Goal: Find specific page/section: Find specific page/section

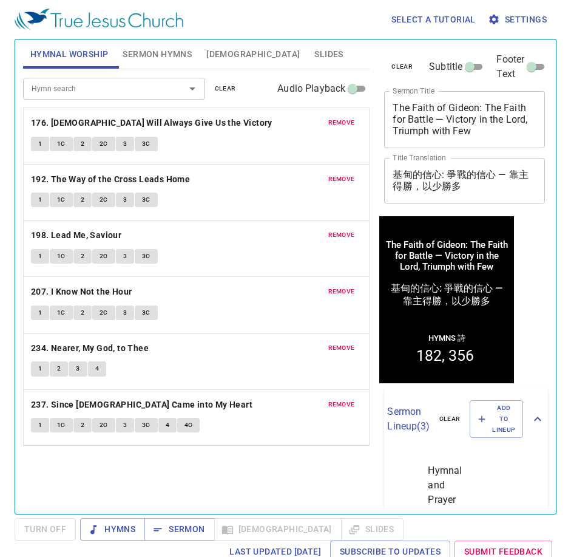
click at [223, 89] on span "clear" at bounding box center [225, 88] width 21 height 11
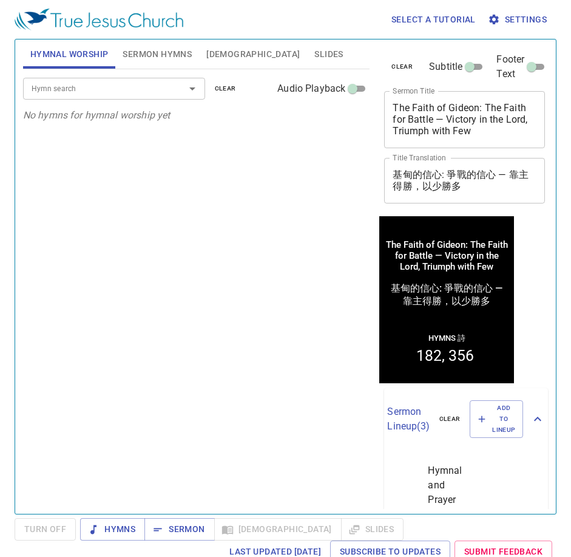
click at [149, 92] on input "Hymn search" at bounding box center [96, 88] width 139 height 14
click at [478, 127] on textarea "The Faith of Gideon: The Faith for Battle — Victory in the Lord, Triumph with F…" at bounding box center [465, 119] width 144 height 35
drag, startPoint x: 500, startPoint y: 133, endPoint x: 334, endPoint y: 90, distance: 171.1
click at [334, 90] on div "Hymnal Worship Sermon Hymns Bible Slides Hymn search Hymn search clear Audio Pl…" at bounding box center [285, 272] width 535 height 474
paste textarea "that Endures — The Crisis after Success"
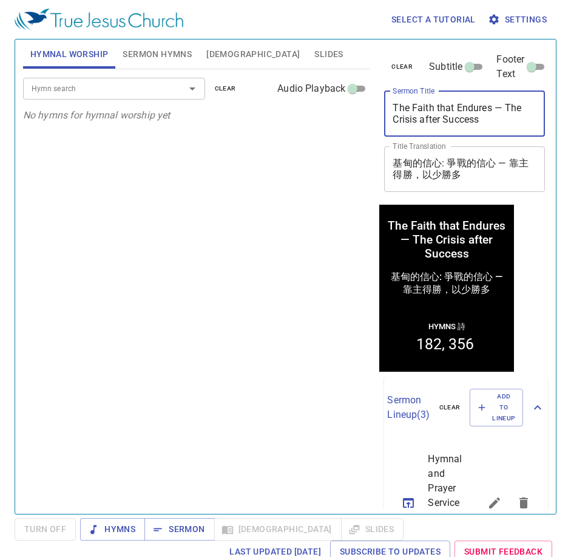
type textarea "The Faith that Endures — The Crisis after Success"
click at [498, 171] on textarea "基甸的信心: 爭戰的信心 — 靠主得勝，以少勝多" at bounding box center [465, 168] width 144 height 23
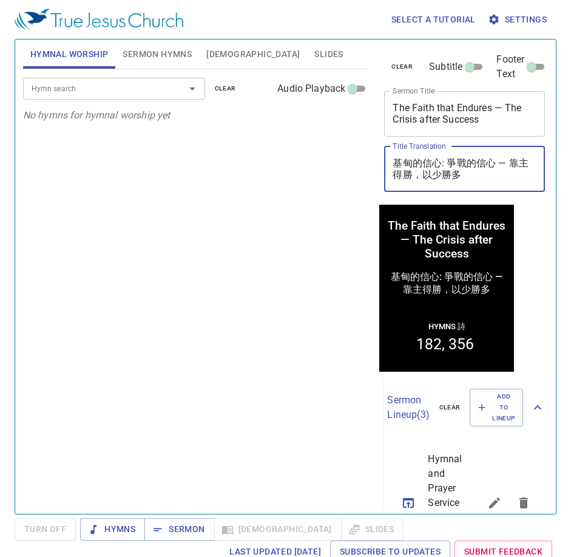
drag, startPoint x: 470, startPoint y: 180, endPoint x: 314, endPoint y: 151, distance: 158.0
click at [314, 151] on div "Hymnal Worship Sermon Hymns Bible Slides Hymn search Hymn search clear Audio Pl…" at bounding box center [285, 272] width 535 height 474
paste textarea "持守的信心 — 成功之後的危機"
type textarea "持守的信心 — 成功之後的危機"
click at [213, 309] on div "Hymn search Hymn search clear Audio Playback No hymns for hymnal worship yet" at bounding box center [196, 286] width 347 height 434
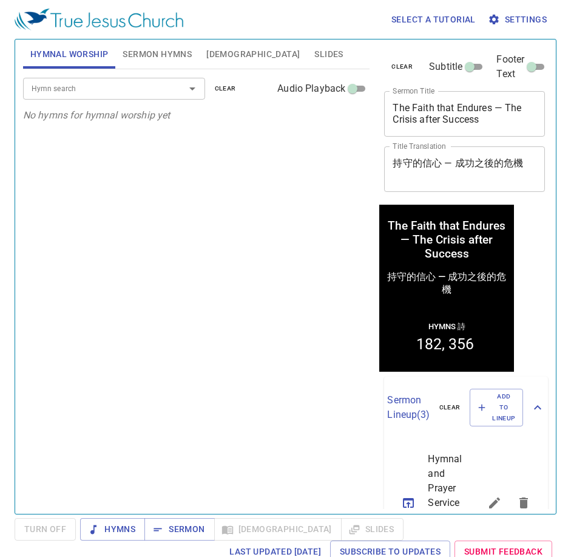
click at [137, 86] on input "Hymn search" at bounding box center [96, 88] width 139 height 14
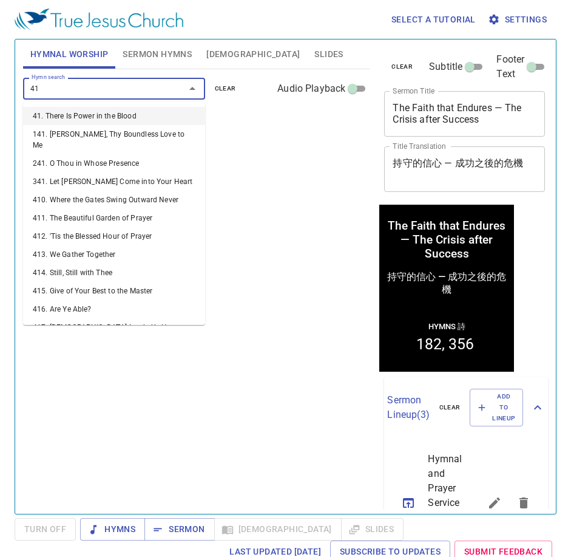
type input "413"
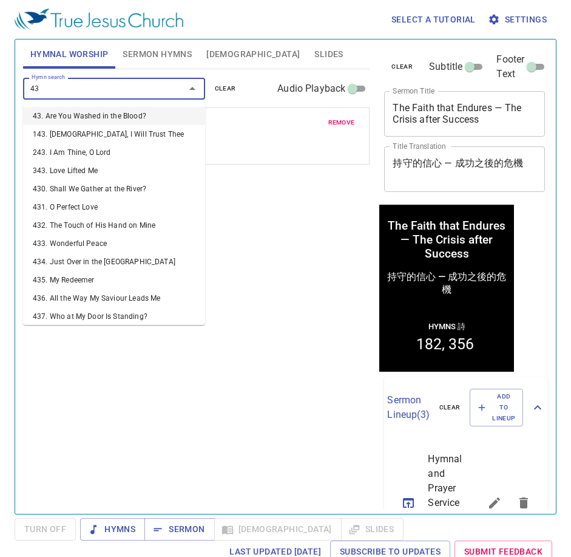
type input "439"
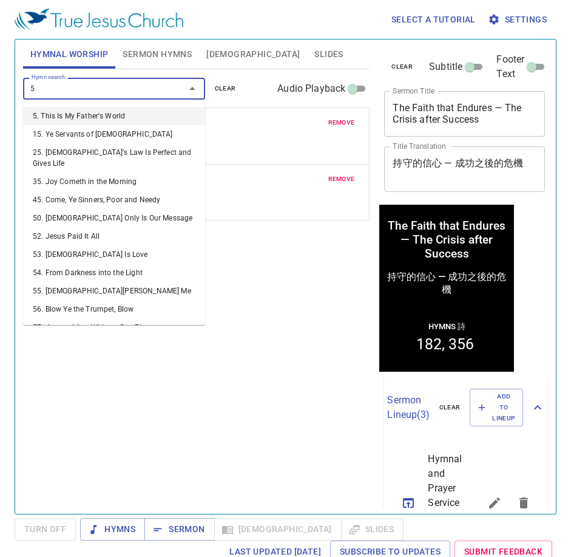
type input "59"
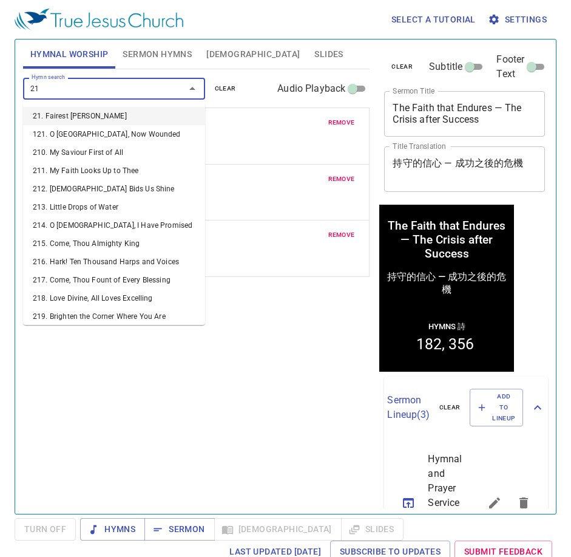
type input "217"
type input "212"
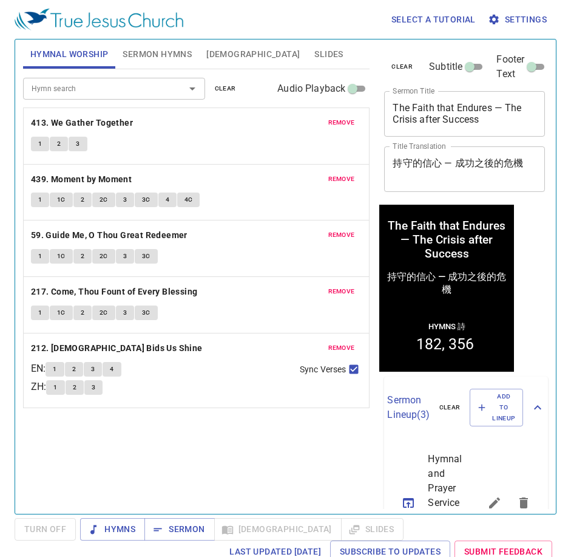
click at [183, 449] on div "Hymn search Hymn search clear Audio Playback remove 413. We Gather Together 1 2…" at bounding box center [196, 286] width 347 height 434
click at [45, 138] on button "1" at bounding box center [40, 144] width 18 height 15
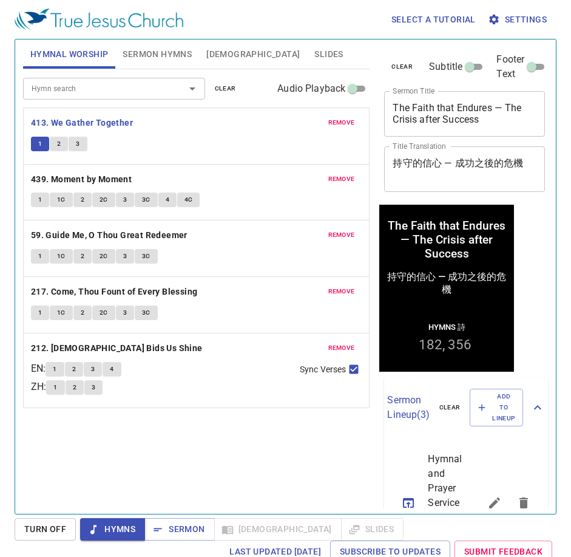
click at [170, 469] on div "Hymn search Hymn search clear Audio Playback remove 413. We Gather Together 1 2…" at bounding box center [196, 286] width 347 height 434
click at [102, 464] on div "Hymn search Hymn search clear Audio Playback remove 413. We Gather Together 1 2…" at bounding box center [196, 286] width 347 height 434
drag, startPoint x: 478, startPoint y: 119, endPoint x: 330, endPoint y: 88, distance: 151.3
click at [330, 88] on div "Hymnal Worship Sermon Hymns Bible Slides Hymn search Hymn search clear Audio Pl…" at bounding box center [285, 272] width 535 height 474
drag, startPoint x: 524, startPoint y: 160, endPoint x: 361, endPoint y: 165, distance: 163.4
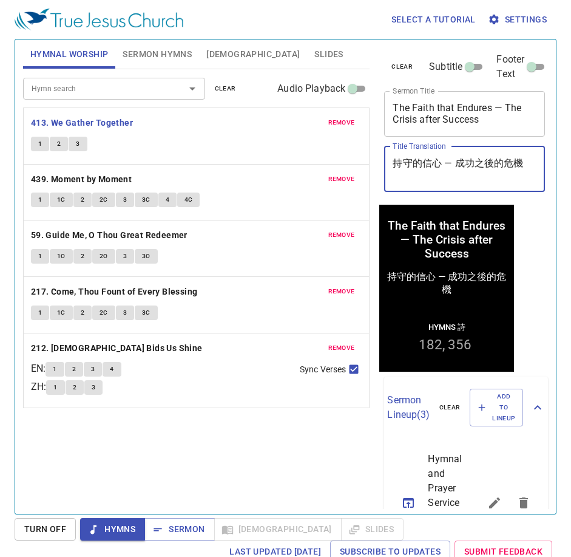
click at [361, 165] on div "Hymnal Worship Sermon Hymns Bible Slides Hymn search Hymn search clear Audio Pl…" at bounding box center [285, 272] width 535 height 474
click at [177, 449] on div "Hymn search Hymn search clear Audio Playback remove 413. We Gather Together 1 2…" at bounding box center [196, 286] width 347 height 434
click at [152, 53] on span "Sermon Hymns" at bounding box center [157, 54] width 69 height 15
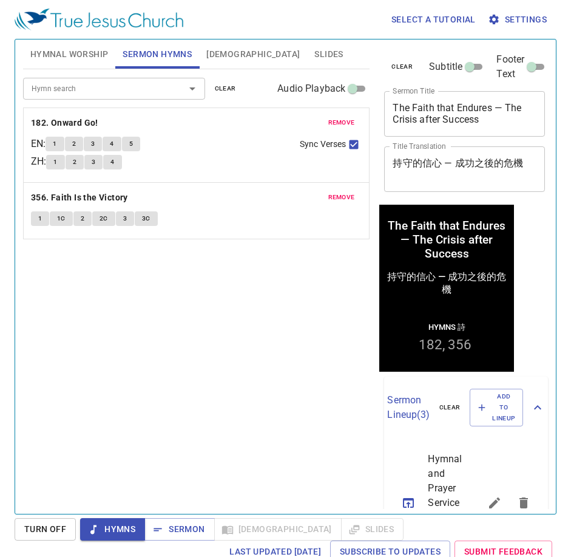
click at [327, 127] on button "remove" at bounding box center [341, 122] width 41 height 15
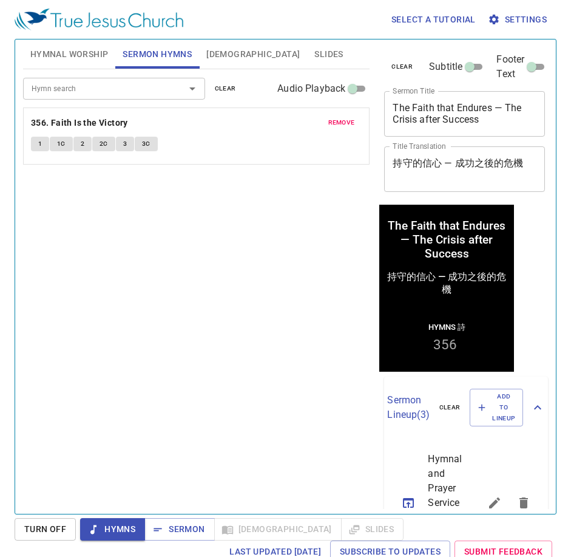
drag, startPoint x: 123, startPoint y: 91, endPoint x: 134, endPoint y: 88, distance: 11.3
click at [131, 89] on input "Hymn search" at bounding box center [96, 88] width 139 height 14
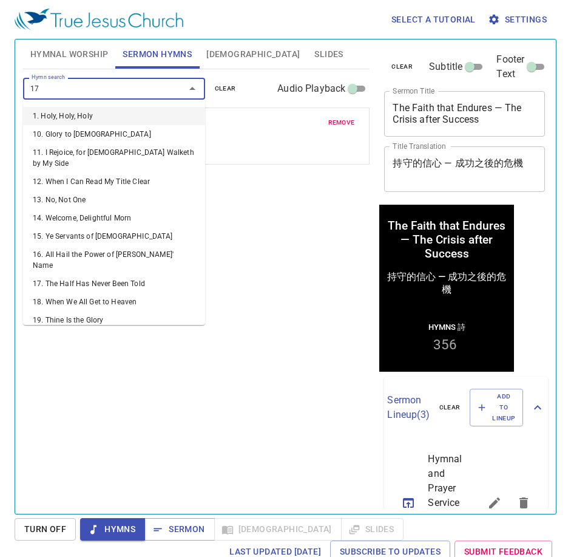
type input "177"
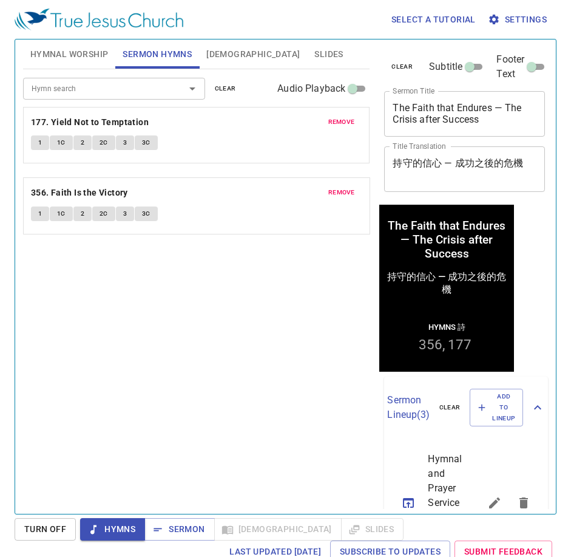
drag, startPoint x: 219, startPoint y: 119, endPoint x: 202, endPoint y: 192, distance: 75.3
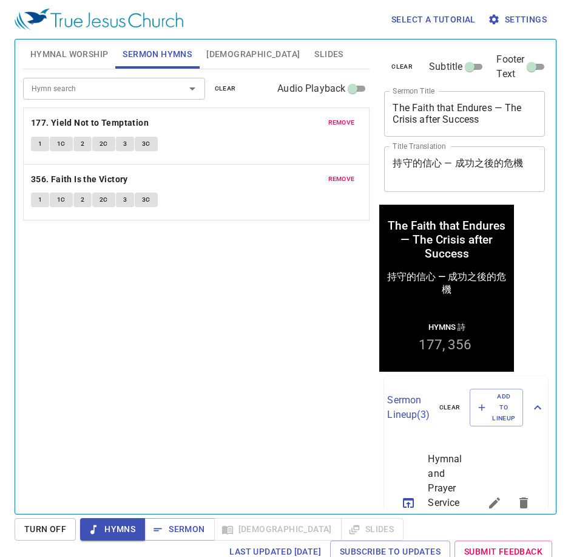
click at [244, 288] on div "Hymn search Hymn search clear Audio Playback remove 177. Yield Not to Temptatio…" at bounding box center [196, 286] width 347 height 434
click at [101, 51] on span "Hymnal Worship" at bounding box center [69, 54] width 78 height 15
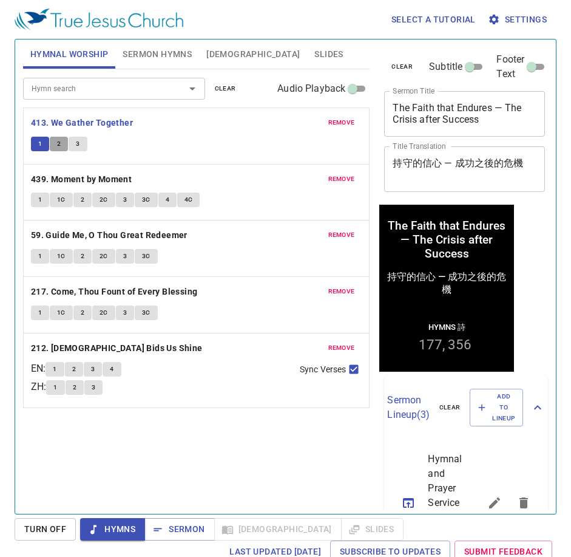
click at [58, 142] on span "2" at bounding box center [59, 143] width 4 height 11
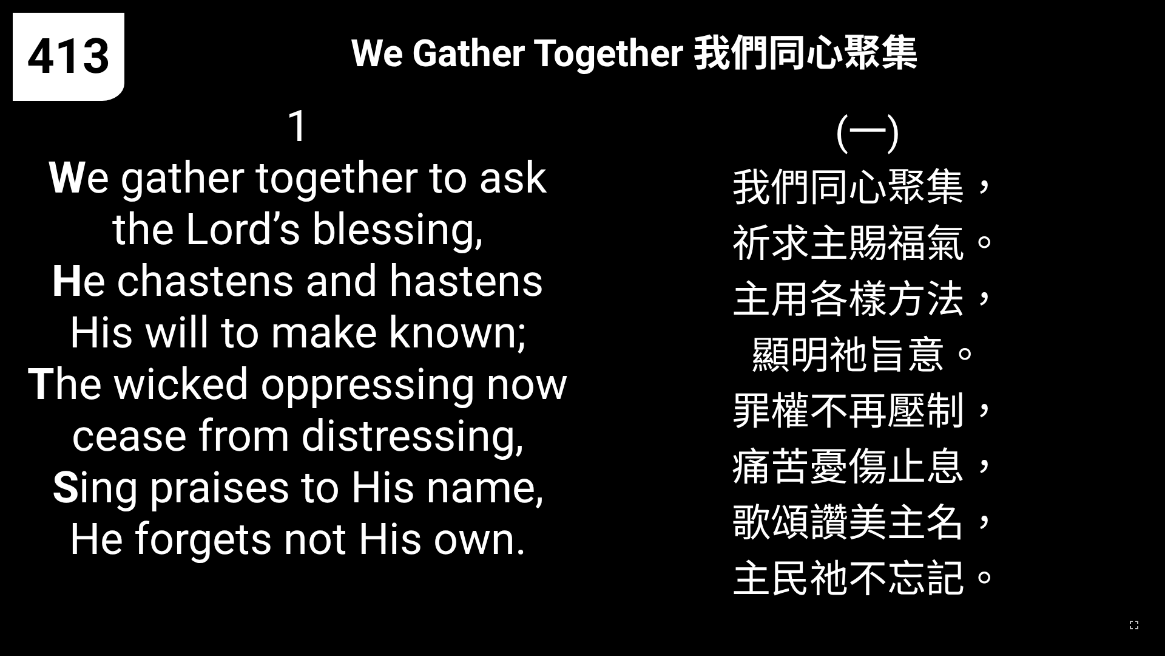
click at [456, 236] on span "1 W e gather together to ask the Lord’s blessing, H e chastens and hastens His …" at bounding box center [298, 332] width 544 height 464
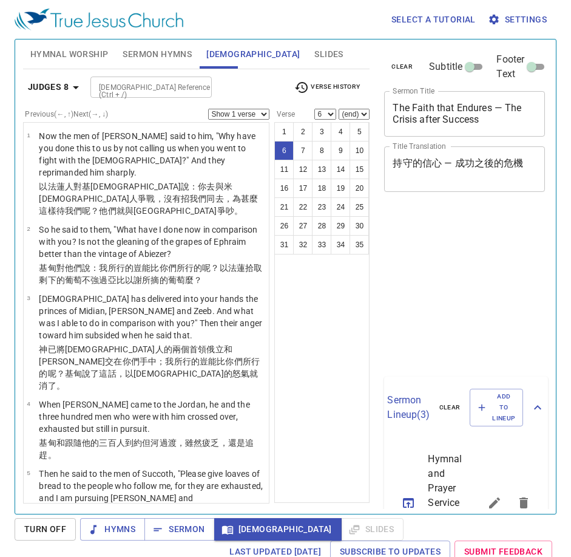
select select "6"
select select "16"
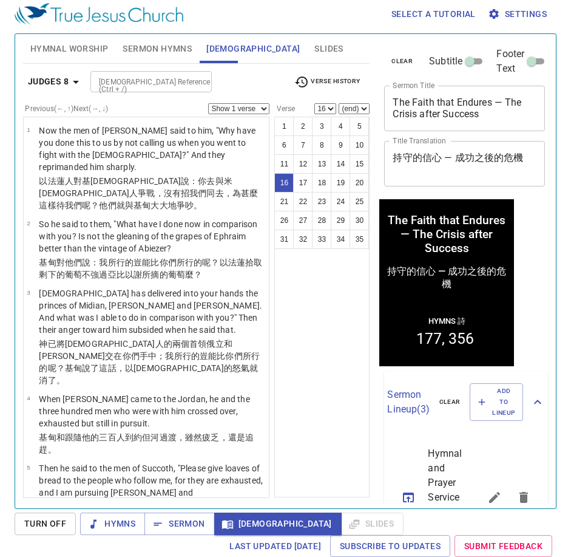
scroll to position [973, 0]
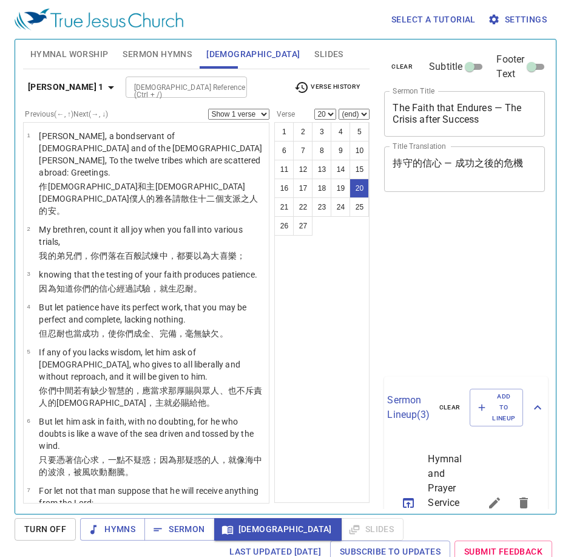
select select "20"
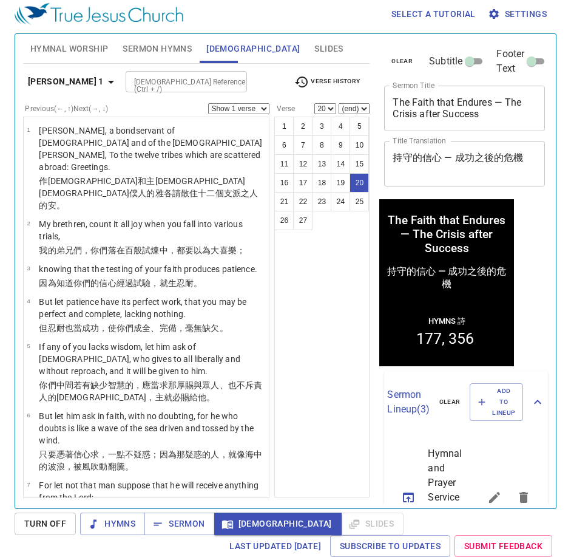
scroll to position [755, 0]
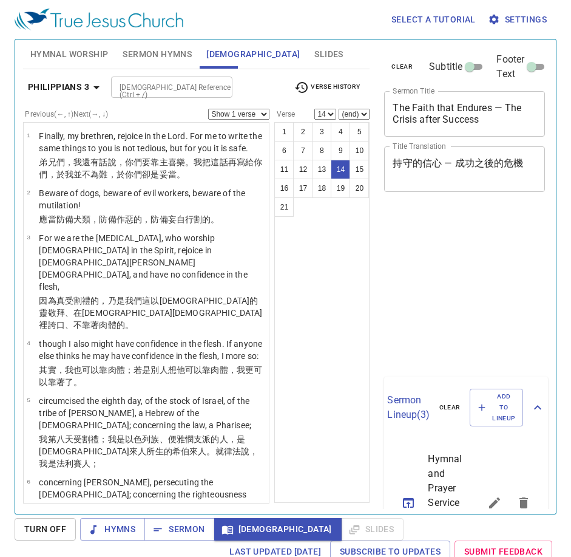
select select "14"
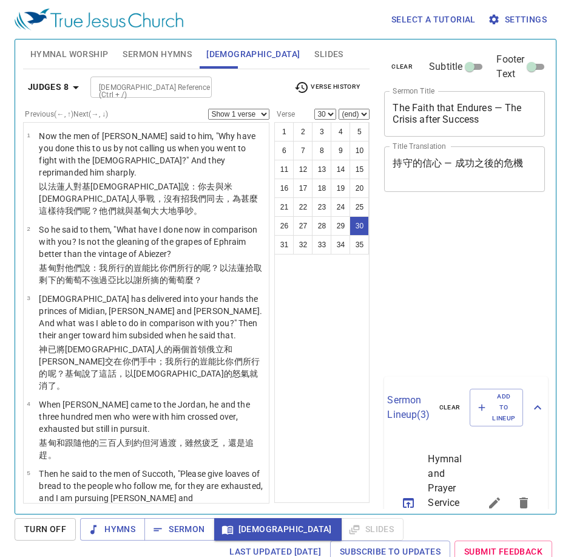
select select "30"
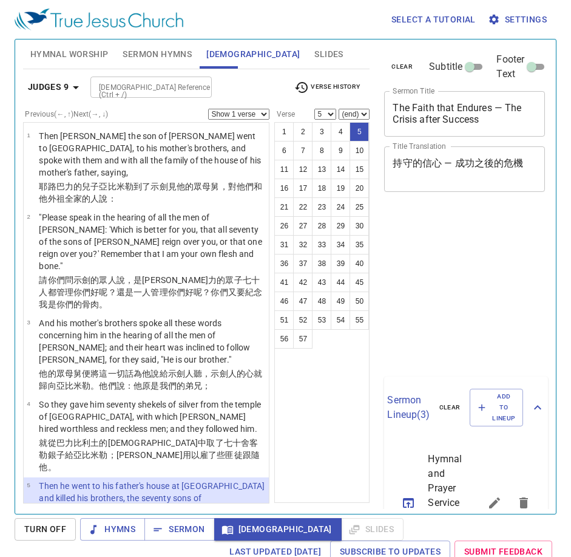
select select "5"
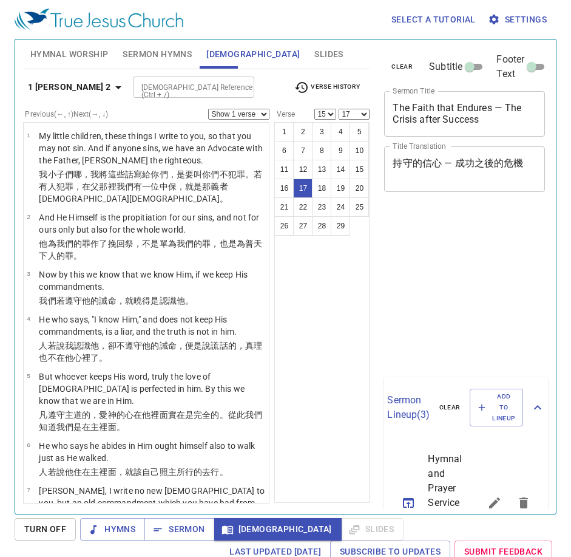
select select "15"
select select "17"
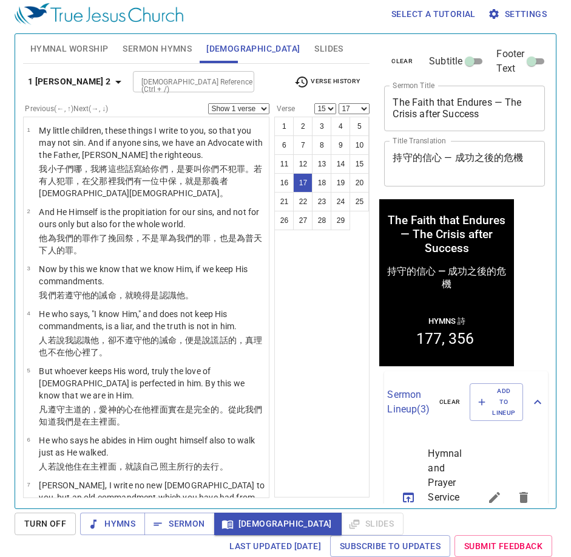
scroll to position [770, 0]
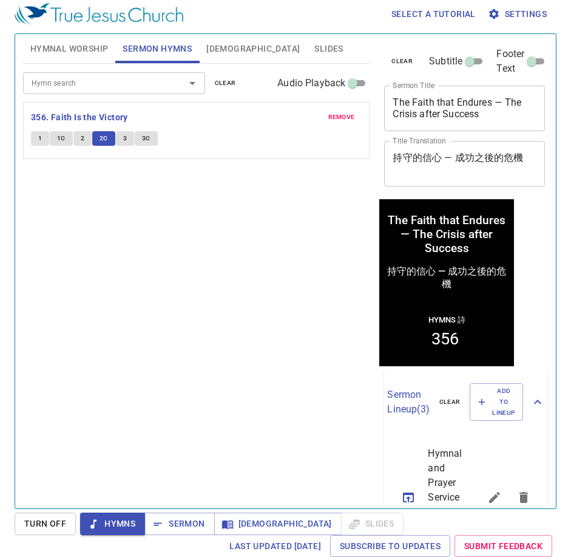
scroll to position [5, 0]
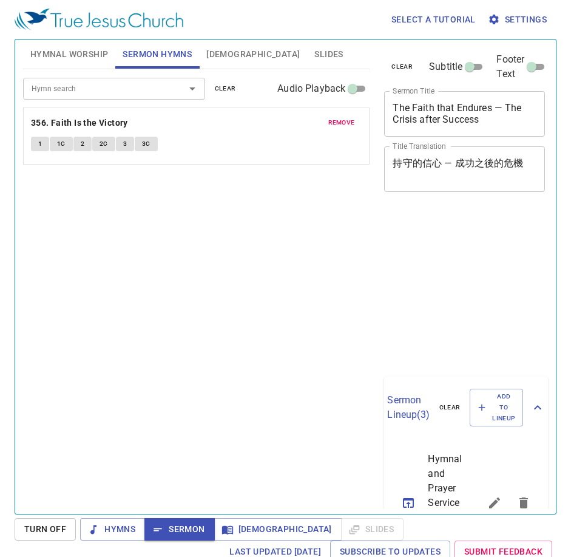
scroll to position [5, 0]
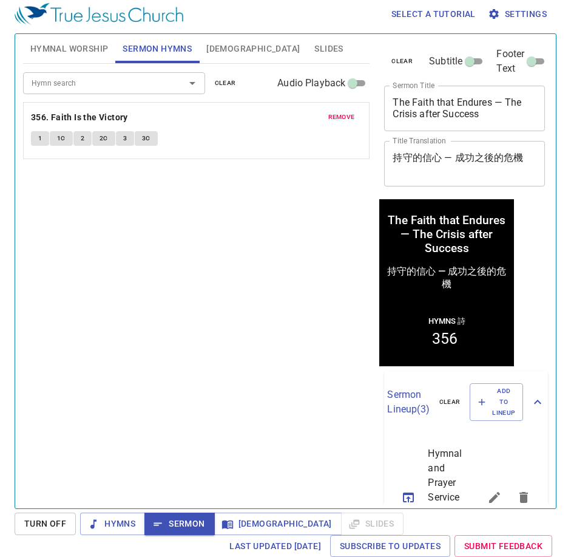
scroll to position [5, 0]
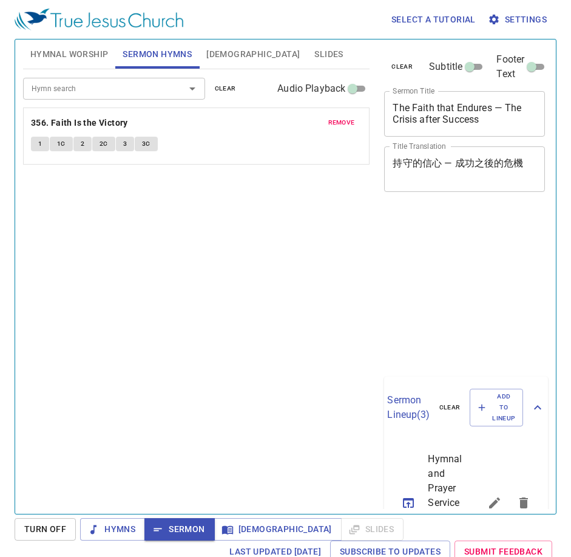
scroll to position [5, 0]
